Goal: Check status: Check status

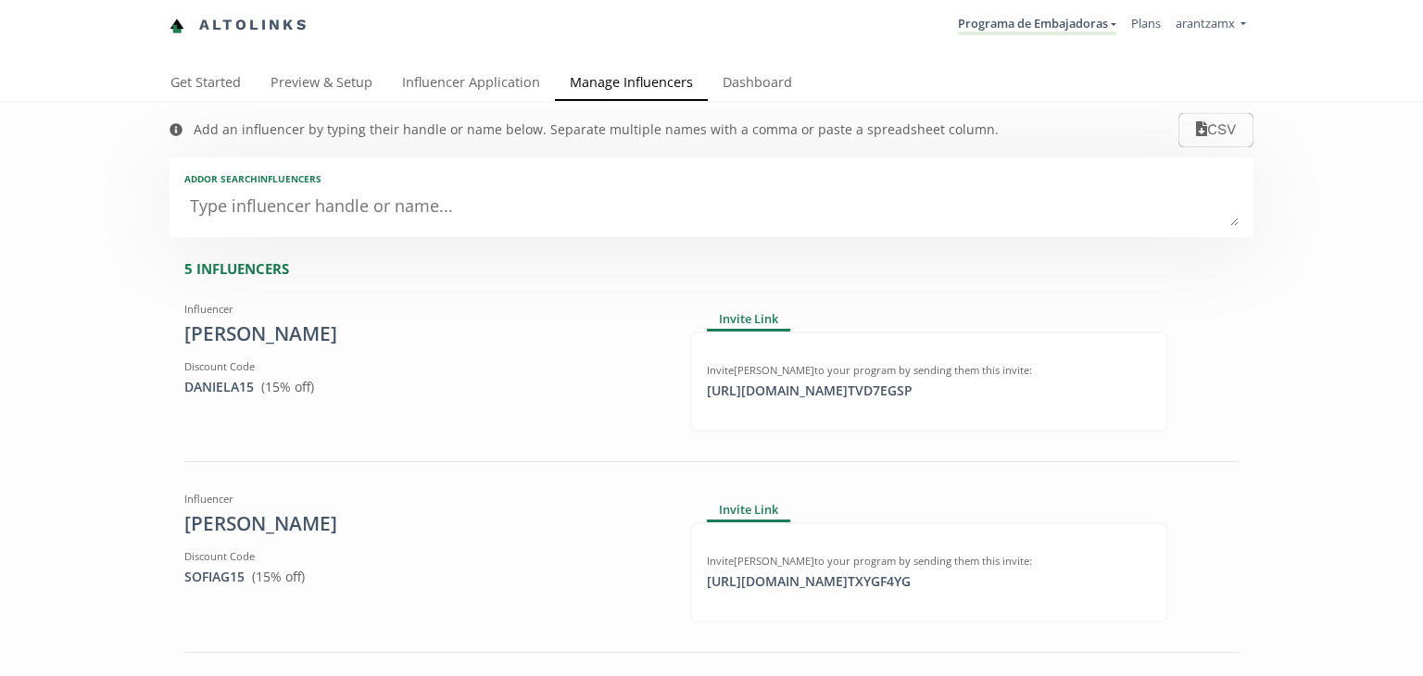
click at [734, 64] on div "Altolinks Programa de Embajadoras Programa de Embajadoras Create another progra…" at bounding box center [711, 33] width 1423 height 66
click at [734, 69] on link "Dashboard" at bounding box center [757, 84] width 99 height 37
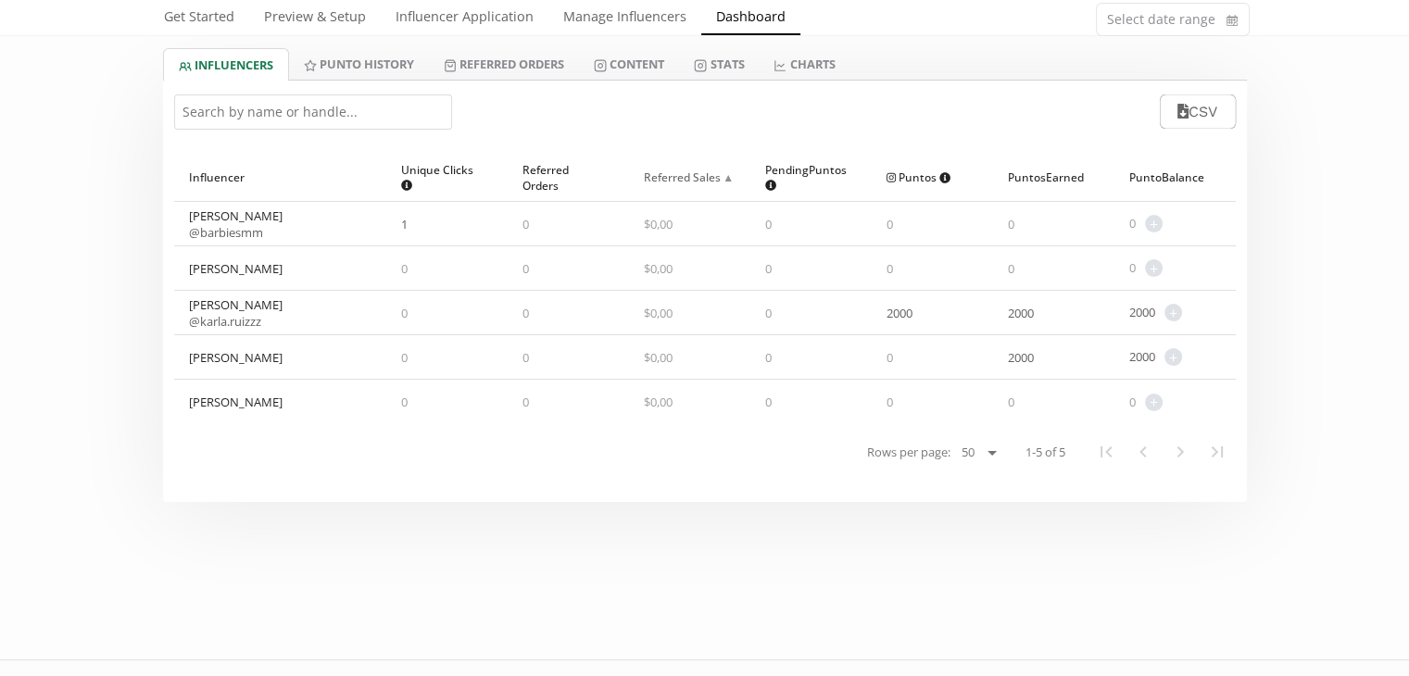
scroll to position [154, 0]
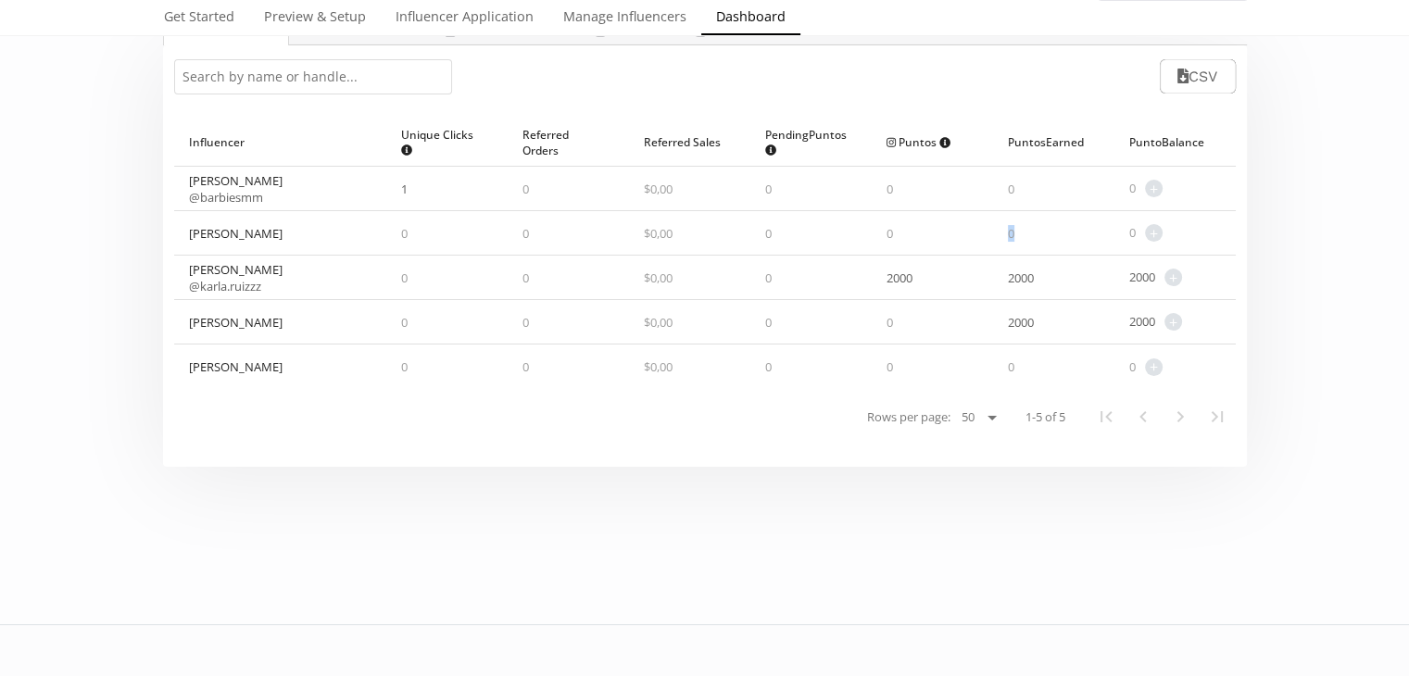
drag, startPoint x: 1034, startPoint y: 224, endPoint x: 974, endPoint y: 242, distance: 62.7
click at [974, 242] on div "[PERSON_NAME] 0 0 $ 0,00 0 0 0 0 + Adjust punto balance" at bounding box center [705, 233] width 1062 height 44
click at [974, 238] on div "0" at bounding box center [932, 233] width 121 height 44
drag, startPoint x: 920, startPoint y: 234, endPoint x: 877, endPoint y: 234, distance: 42.6
click at [877, 234] on div "0" at bounding box center [932, 233] width 121 height 44
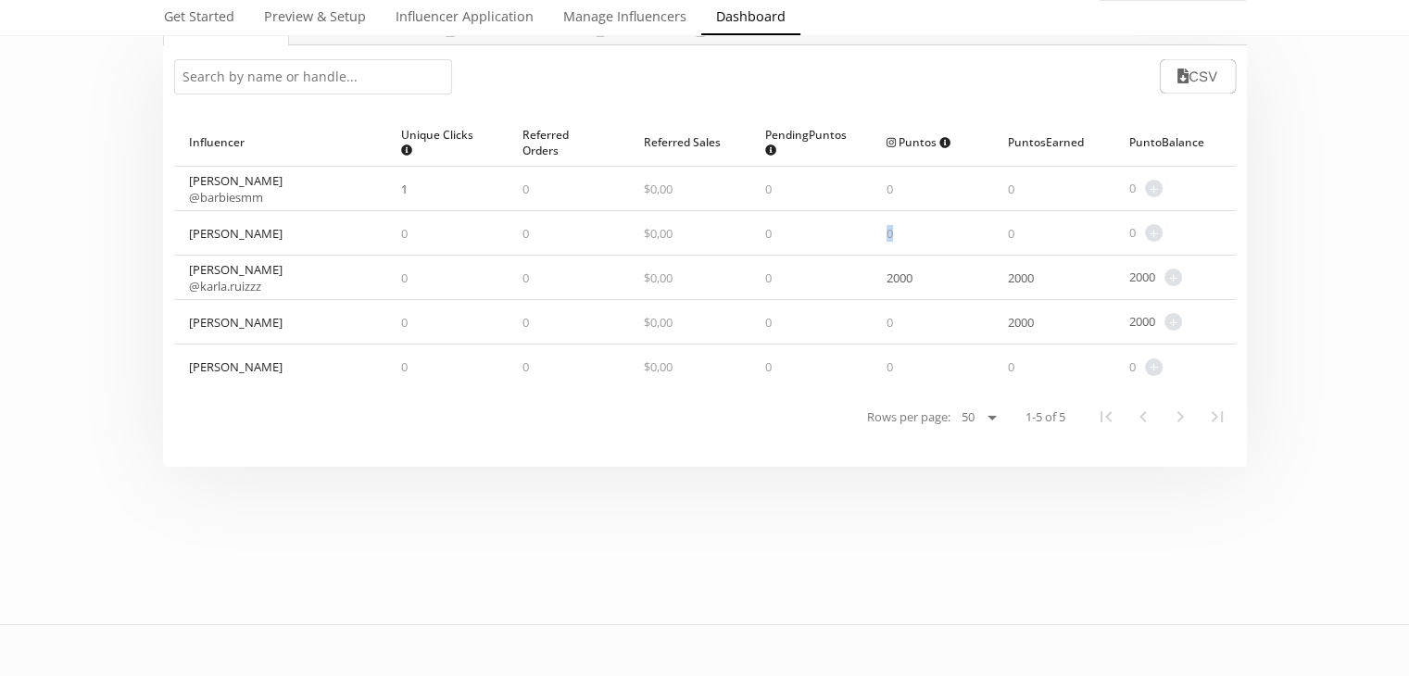
click at [877, 234] on div "0" at bounding box center [932, 233] width 121 height 44
drag, startPoint x: 808, startPoint y: 224, endPoint x: 749, endPoint y: 233, distance: 60.0
click at [749, 233] on div "[PERSON_NAME] 0 0 $ 0,00 0 0 0 0 + Adjust punto balance" at bounding box center [705, 233] width 1062 height 44
click at [747, 232] on div "$ 0,00" at bounding box center [689, 233] width 121 height 44
